Goal: Task Accomplishment & Management: Manage account settings

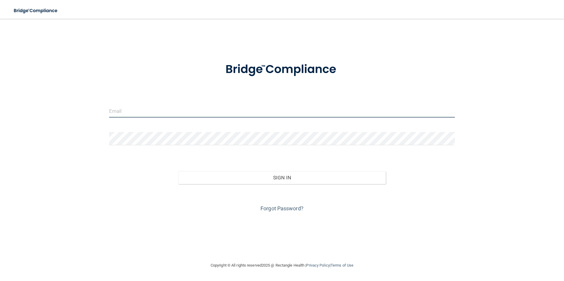
click at [190, 108] on input "email" at bounding box center [282, 110] width 346 height 13
type input "[EMAIL_ADDRESS][DOMAIN_NAME]"
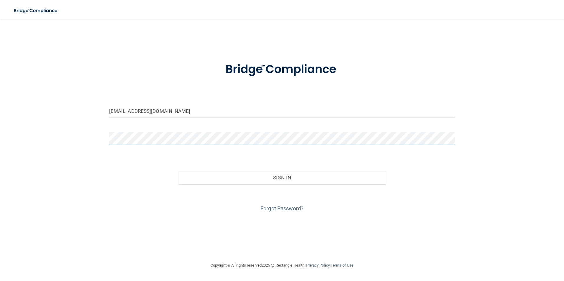
click at [178, 171] on button "Sign In" at bounding box center [282, 177] width 208 height 13
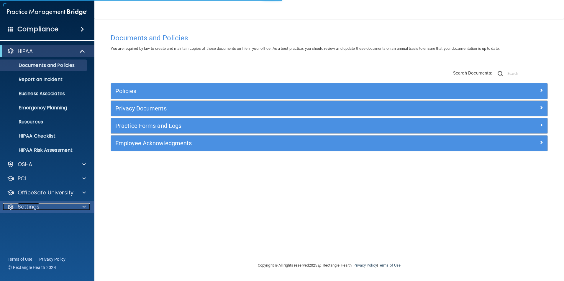
click at [44, 210] on div "Settings" at bounding box center [39, 206] width 73 height 7
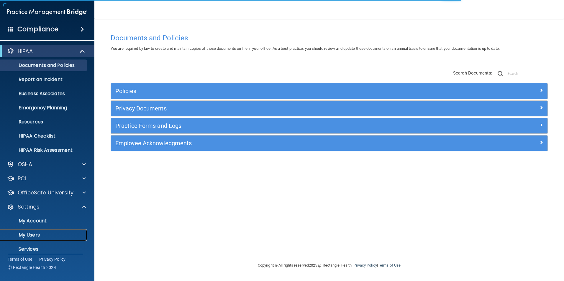
click at [39, 238] on p "My Users" at bounding box center [44, 235] width 81 height 6
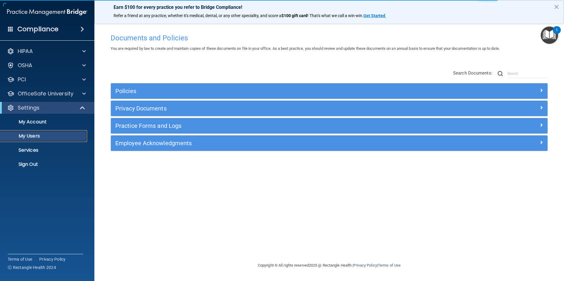
select select "20"
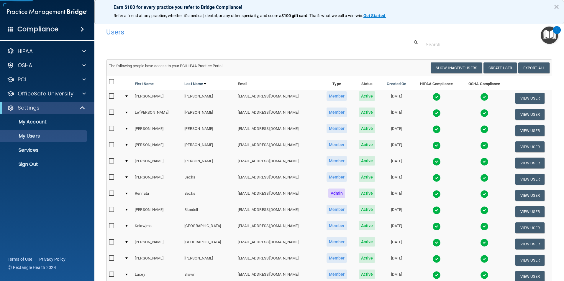
click at [450, 51] on div "Users Success! New user created. × Error! The user couldn't be created. × Succe…" at bounding box center [329, 240] width 446 height 431
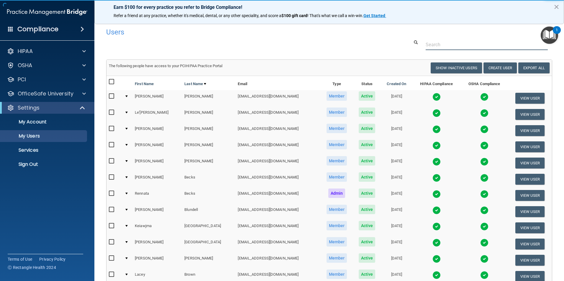
click at [450, 48] on input "text" at bounding box center [487, 44] width 122 height 11
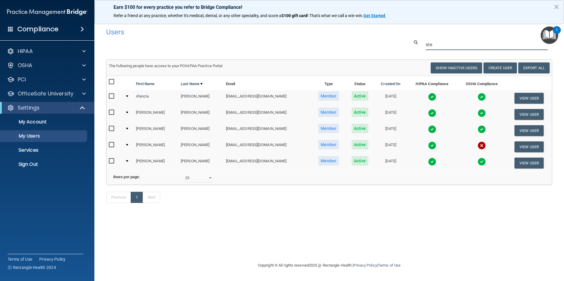
type input "ste"
click at [480, 147] on img at bounding box center [481, 146] width 8 height 8
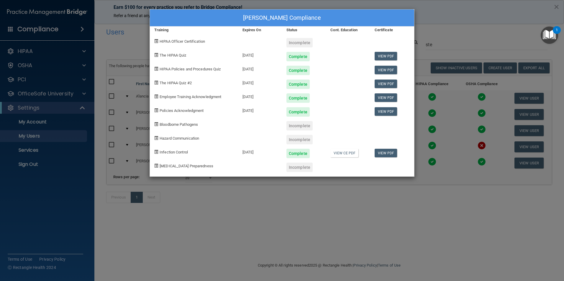
click at [365, 192] on div "[PERSON_NAME] Compliance Training Expires On Status Cont. Education Certificate…" at bounding box center [282, 140] width 564 height 281
